Goal: Task Accomplishment & Management: Manage account settings

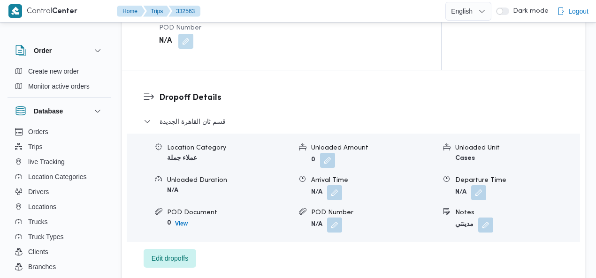
scroll to position [852, 0]
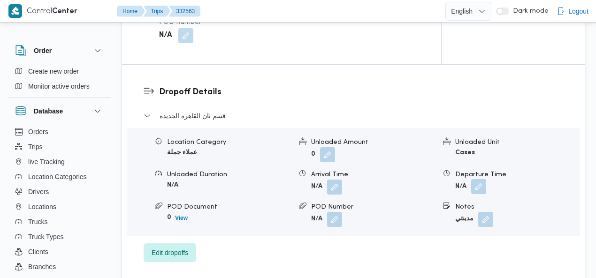
click at [479, 179] on button "button" at bounding box center [478, 186] width 15 height 15
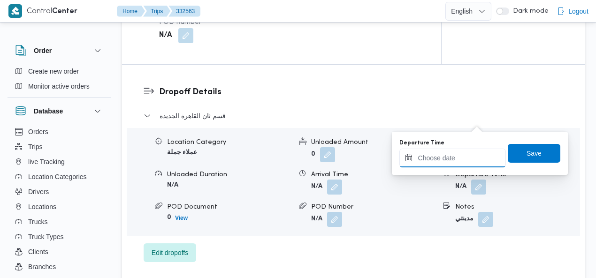
click at [440, 152] on div at bounding box center [452, 158] width 106 height 19
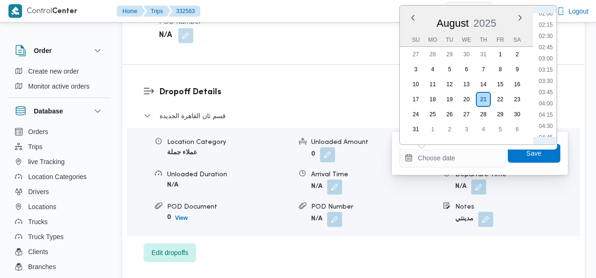
scroll to position [0, 0]
click at [544, 95] on li "01:45" at bounding box center [546, 96] width 22 height 9
type input "[DATE] 01:45"
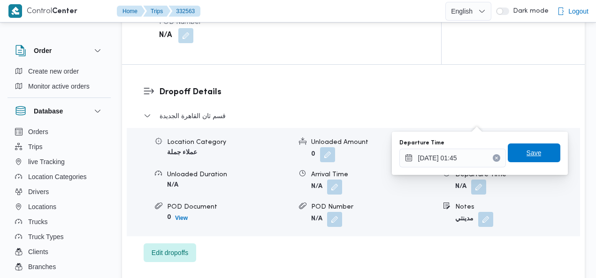
click at [530, 151] on span "Save" at bounding box center [533, 152] width 15 height 11
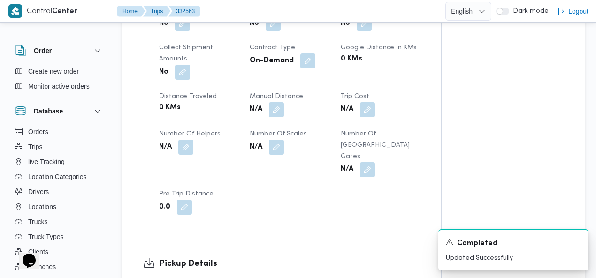
scroll to position [487, 0]
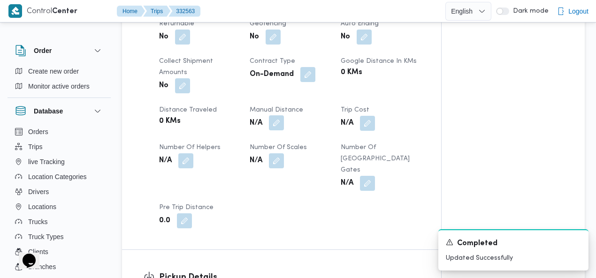
click at [274, 115] on button "button" at bounding box center [276, 122] width 15 height 15
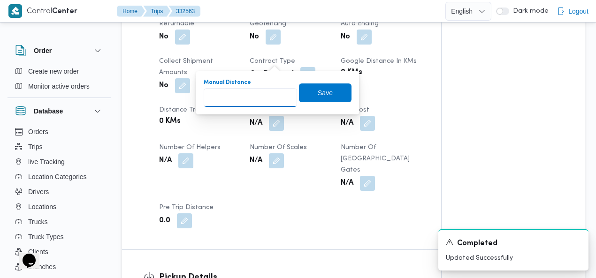
click at [248, 96] on input "Manual Distance" at bounding box center [250, 97] width 93 height 19
type input "64"
click at [323, 88] on span "Save" at bounding box center [325, 92] width 15 height 11
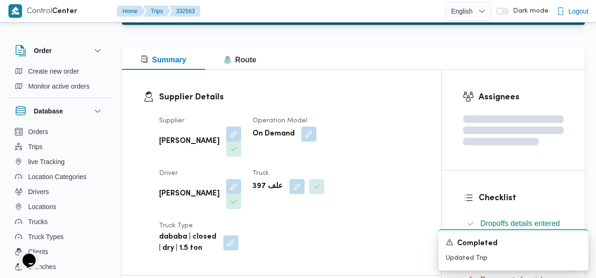
scroll to position [0, 0]
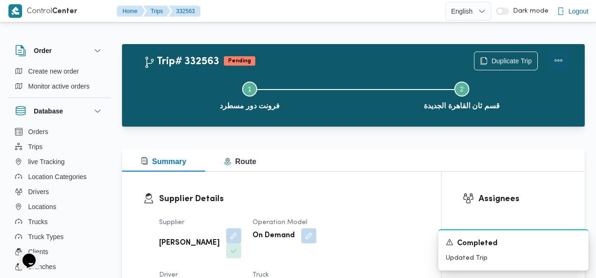
click at [561, 60] on button "Actions" at bounding box center [558, 60] width 19 height 19
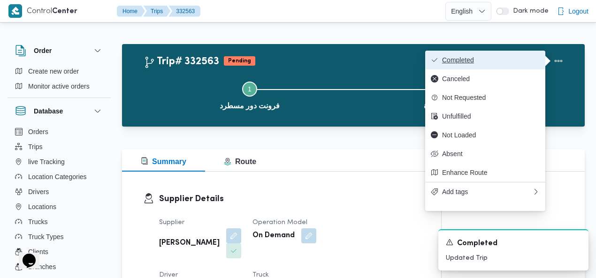
click at [516, 60] on span "Completed" at bounding box center [491, 60] width 98 height 8
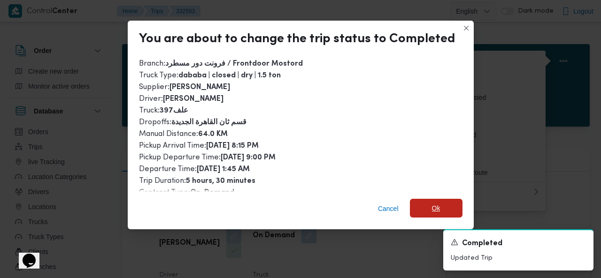
click at [433, 203] on span "Ok" at bounding box center [436, 208] width 53 height 19
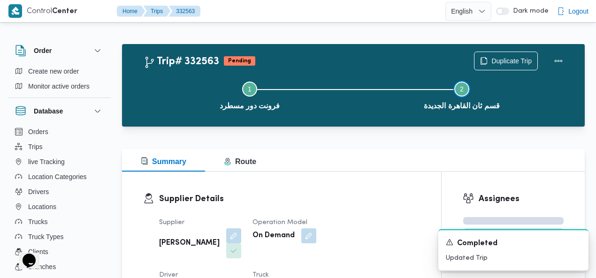
click at [357, 74] on button "Step 2 is incomplete 2 قسم [GEOGRAPHIC_DATA]" at bounding box center [462, 94] width 212 height 49
